Goal: Information Seeking & Learning: Learn about a topic

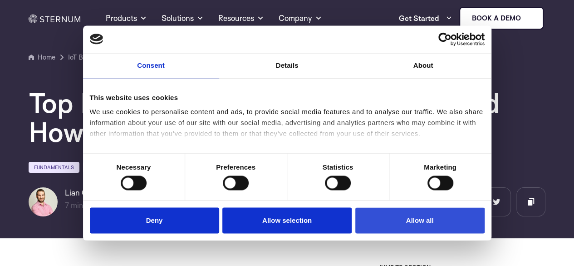
click at [408, 213] on button "Allow all" at bounding box center [420, 221] width 129 height 26
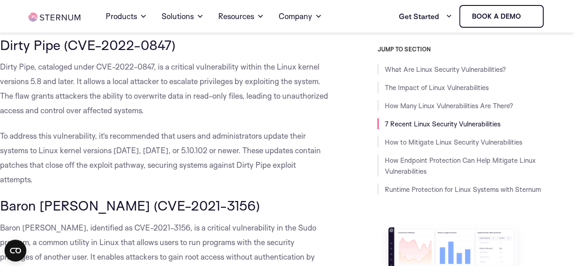
scroll to position [1862, 0]
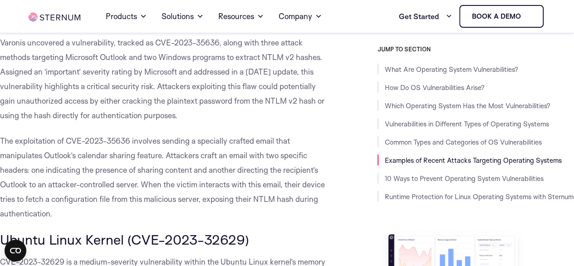
scroll to position [2951, 0]
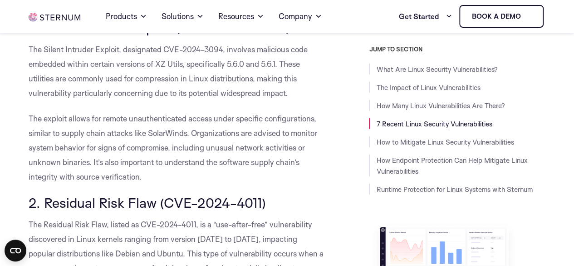
scroll to position [1086, 0]
